Goal: Transaction & Acquisition: Purchase product/service

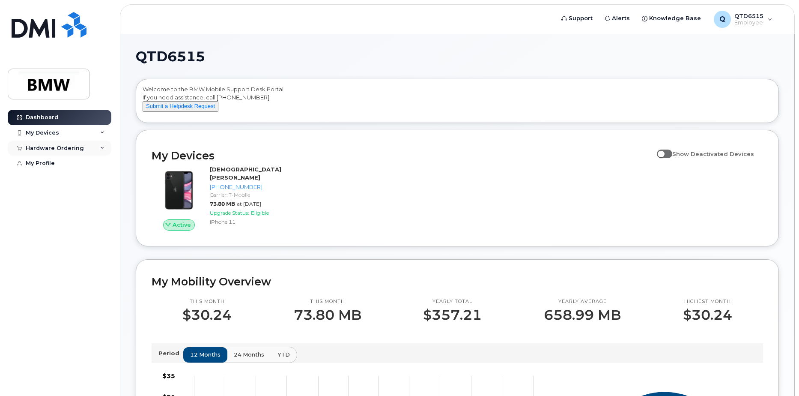
click at [75, 148] on div "Hardware Ordering" at bounding box center [55, 148] width 58 height 7
drag, startPoint x: 75, startPoint y: 148, endPoint x: 58, endPoint y: 131, distance: 24.5
click at [58, 131] on div "My Devices" at bounding box center [60, 132] width 104 height 15
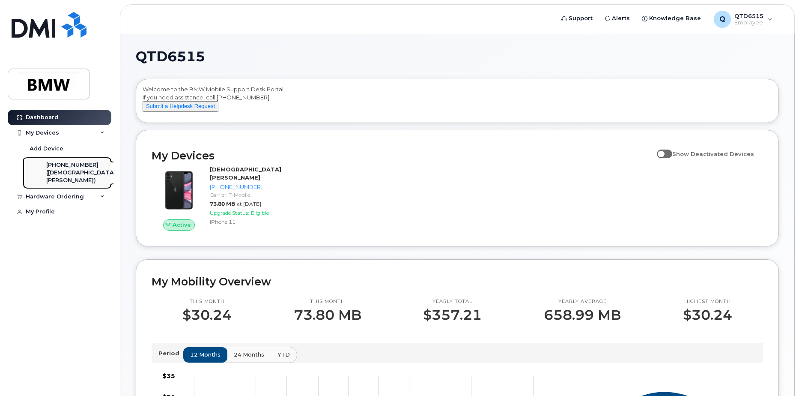
click at [68, 169] on div "([DEMOGRAPHIC_DATA][PERSON_NAME])" at bounding box center [81, 177] width 70 height 16
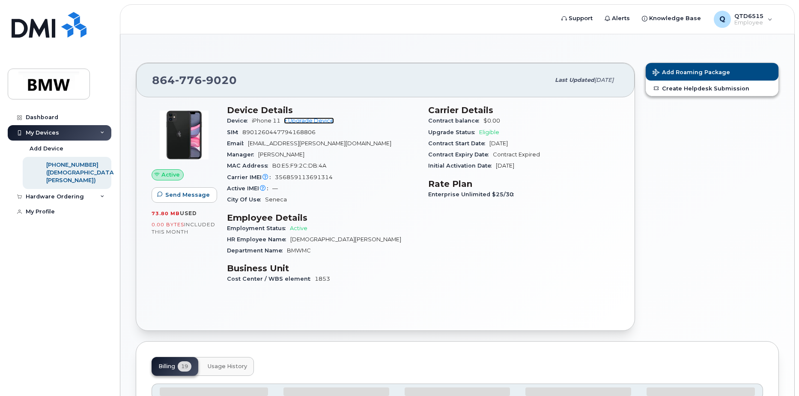
click at [311, 119] on link "+ Upgrade Device" at bounding box center [309, 120] width 50 height 6
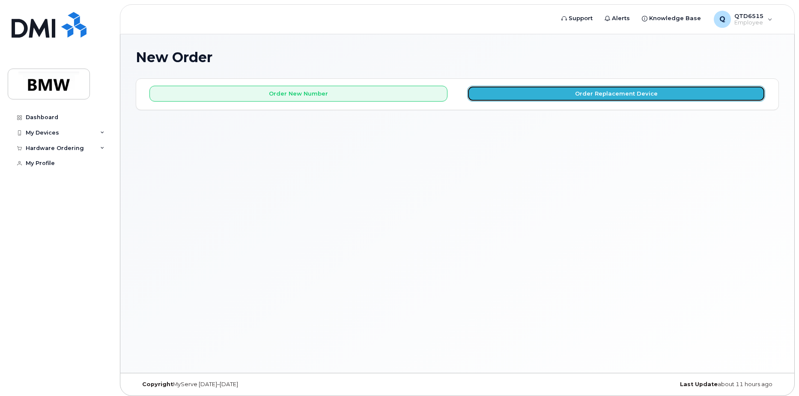
click at [627, 93] on button "Order Replacement Device" at bounding box center [616, 94] width 298 height 16
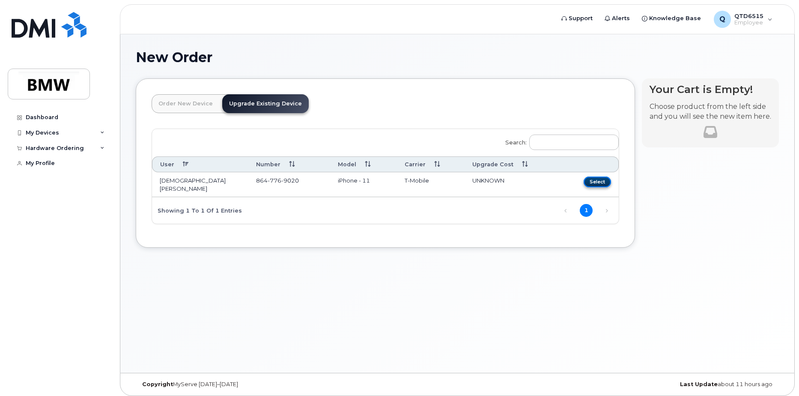
click at [599, 179] on button "Select" at bounding box center [597, 181] width 27 height 11
